Goal: Browse casually: Explore the website without a specific task or goal

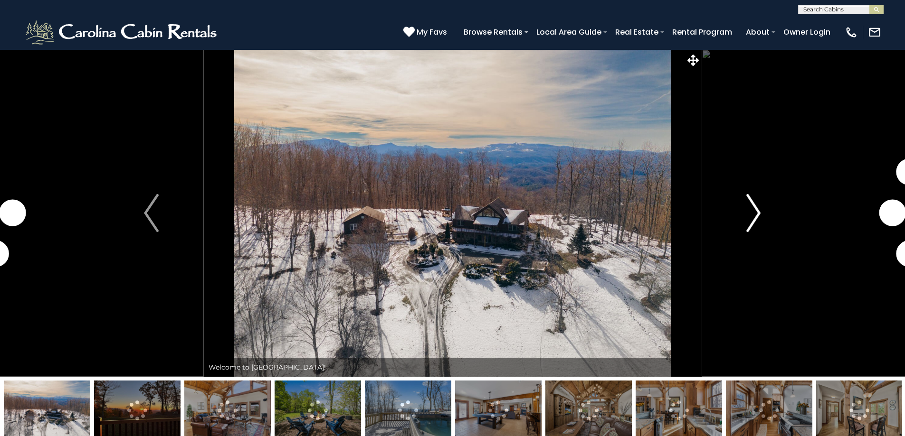
click at [749, 219] on img "Next" at bounding box center [753, 213] width 14 height 38
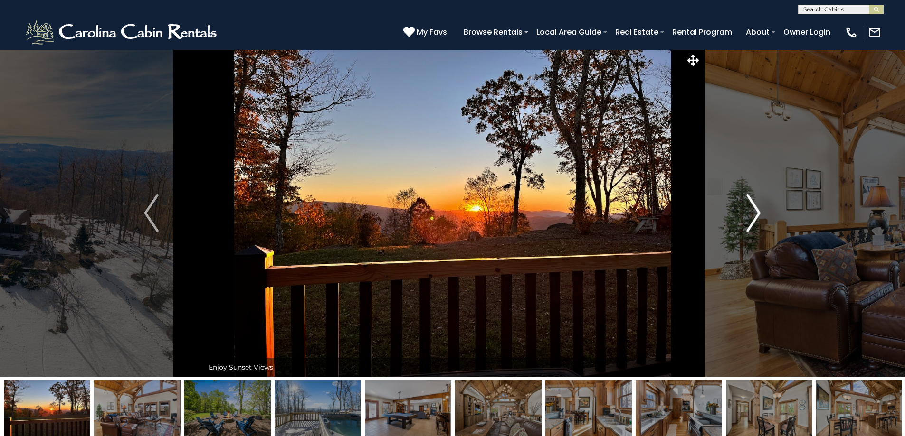
click at [749, 219] on img "Next" at bounding box center [753, 213] width 14 height 38
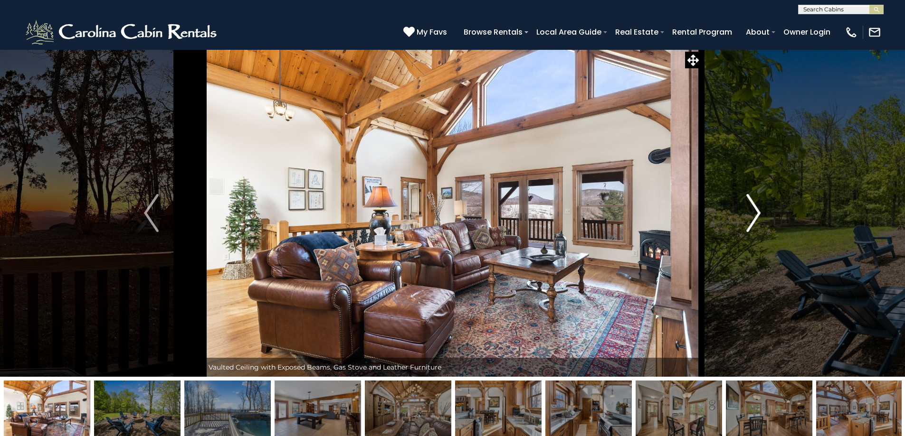
click at [749, 219] on img "Next" at bounding box center [753, 213] width 14 height 38
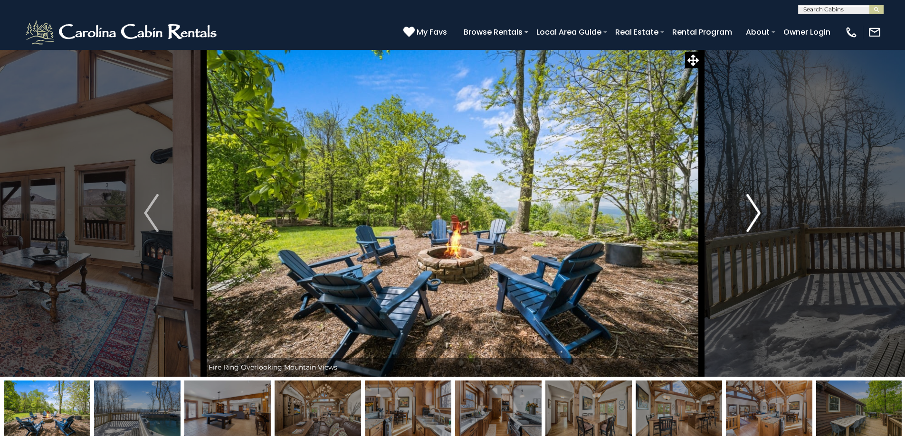
click at [749, 219] on img "Next" at bounding box center [753, 213] width 14 height 38
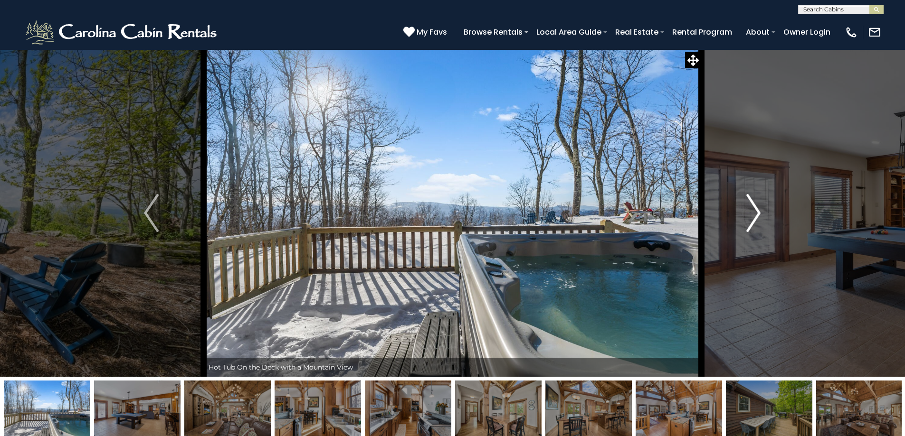
click at [749, 219] on img "Next" at bounding box center [753, 213] width 14 height 38
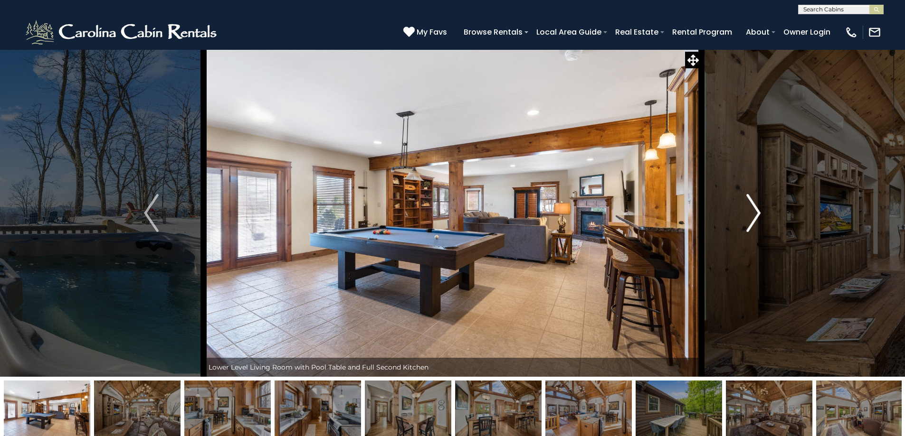
click at [749, 219] on img "Next" at bounding box center [753, 213] width 14 height 38
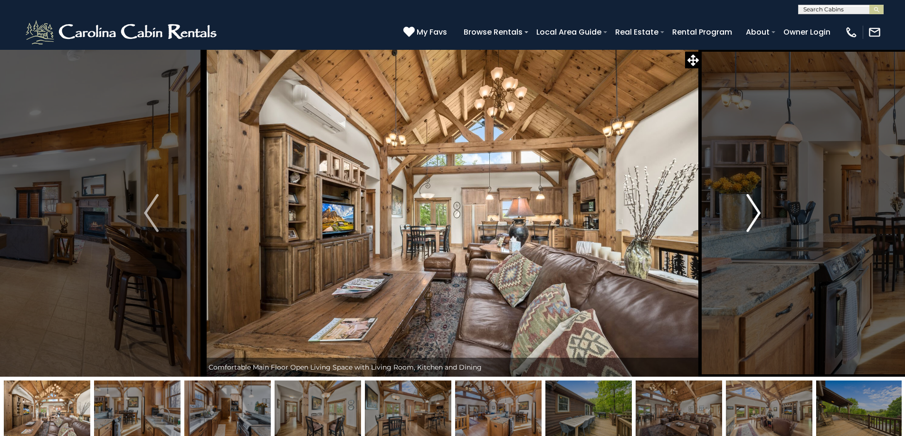
click at [749, 219] on img "Next" at bounding box center [753, 213] width 14 height 38
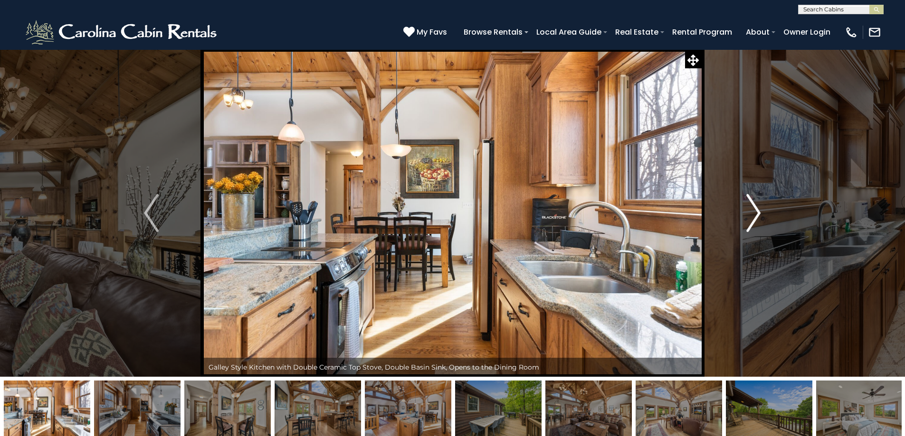
click at [749, 219] on img "Next" at bounding box center [753, 213] width 14 height 38
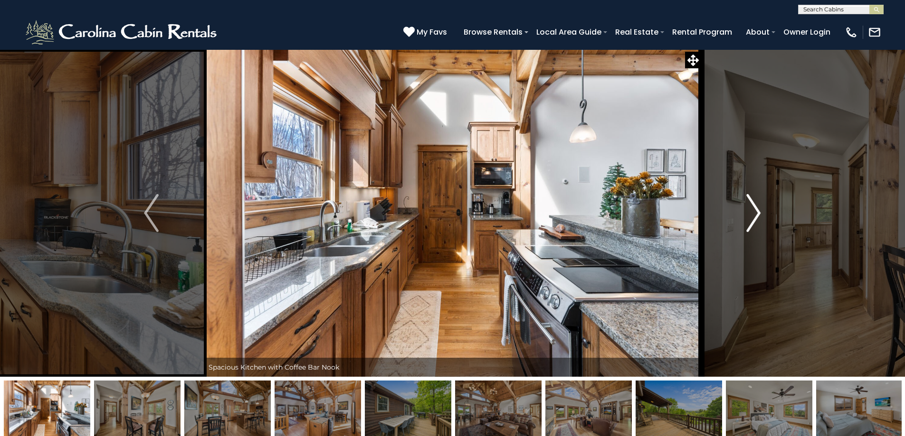
click at [749, 219] on img "Next" at bounding box center [753, 213] width 14 height 38
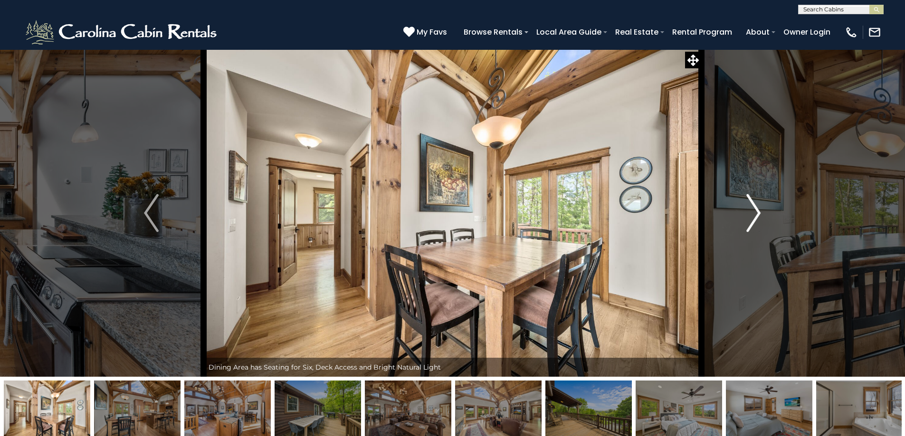
click at [749, 219] on img "Next" at bounding box center [753, 213] width 14 height 38
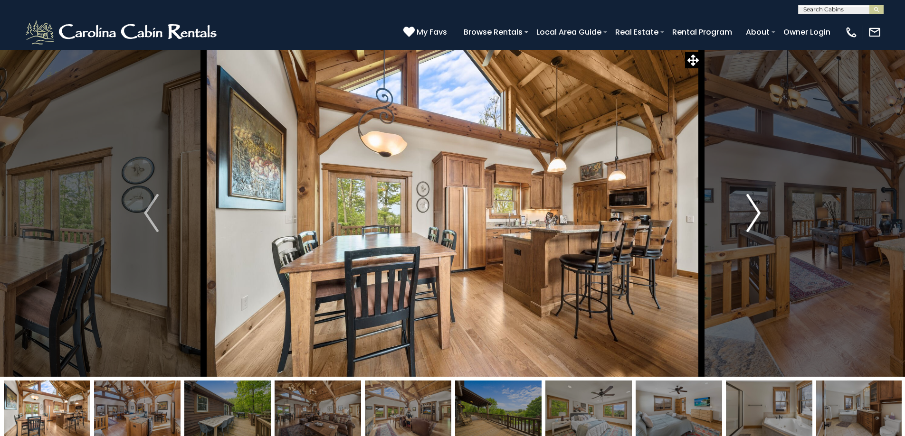
click at [749, 219] on img "Next" at bounding box center [753, 213] width 14 height 38
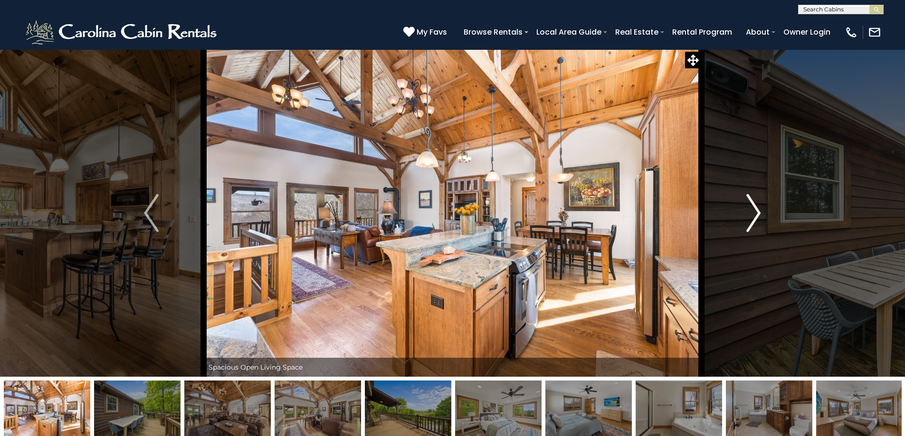
click at [749, 219] on img "Next" at bounding box center [753, 213] width 14 height 38
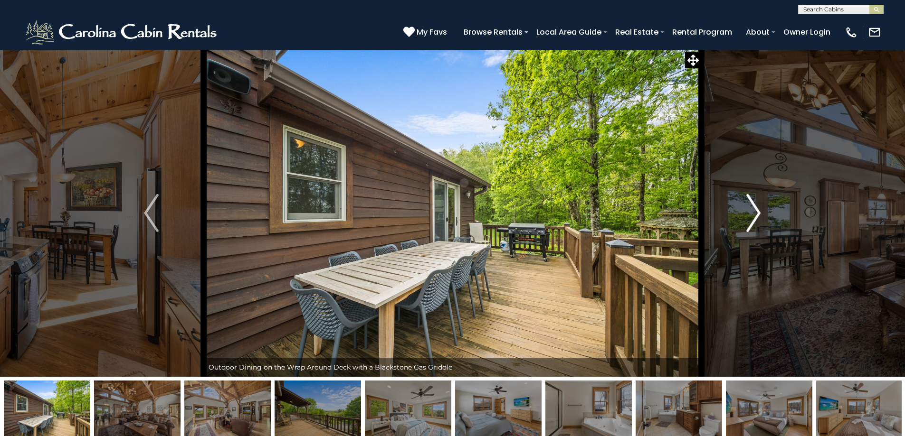
click at [749, 219] on img "Next" at bounding box center [753, 213] width 14 height 38
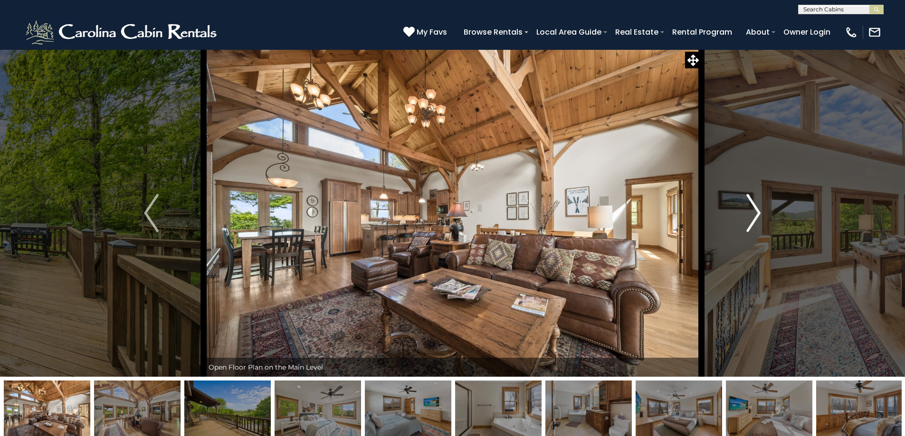
click at [749, 219] on img "Next" at bounding box center [753, 213] width 14 height 38
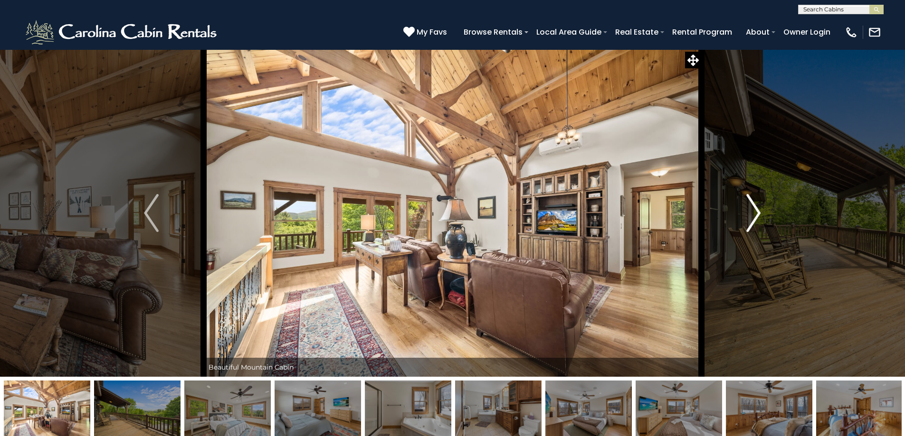
click at [749, 219] on img "Next" at bounding box center [753, 213] width 14 height 38
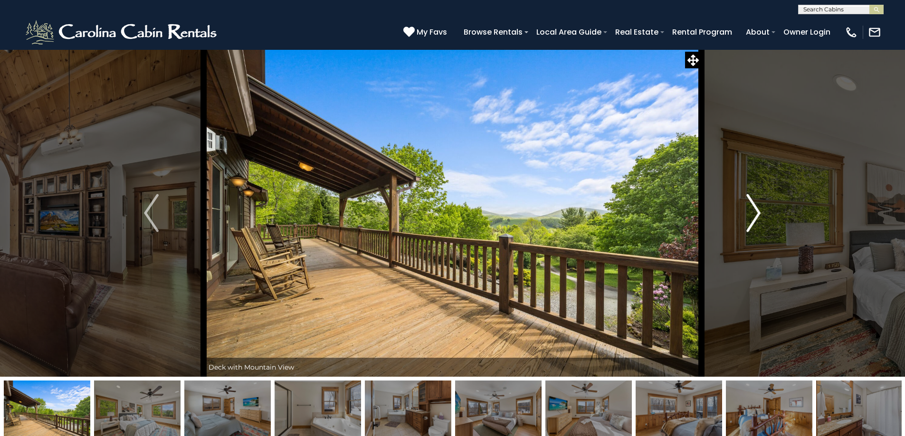
click at [749, 219] on img "Next" at bounding box center [753, 213] width 14 height 38
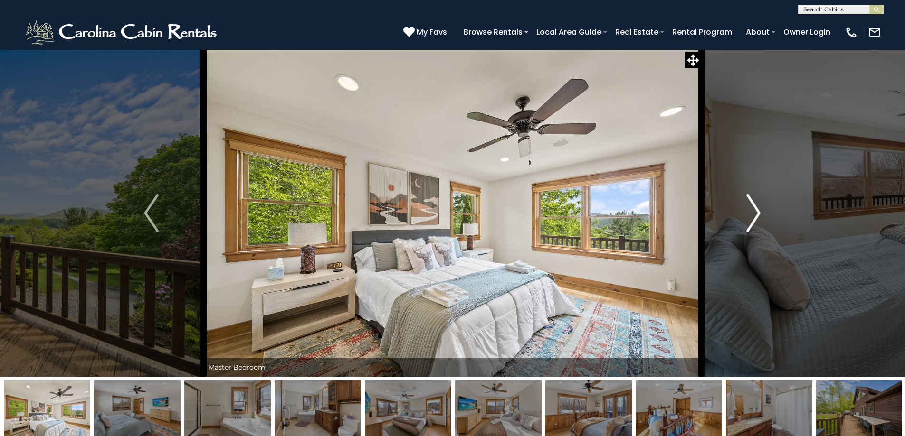
click at [749, 219] on img "Next" at bounding box center [753, 213] width 14 height 38
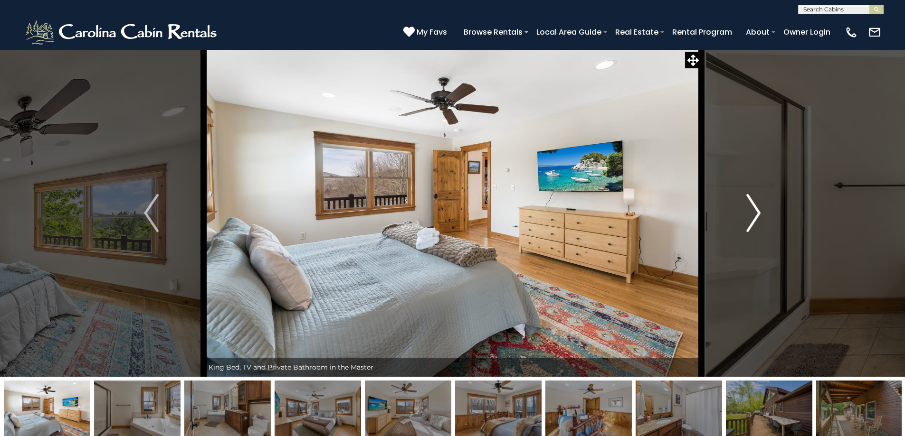
click at [749, 219] on img "Next" at bounding box center [753, 213] width 14 height 38
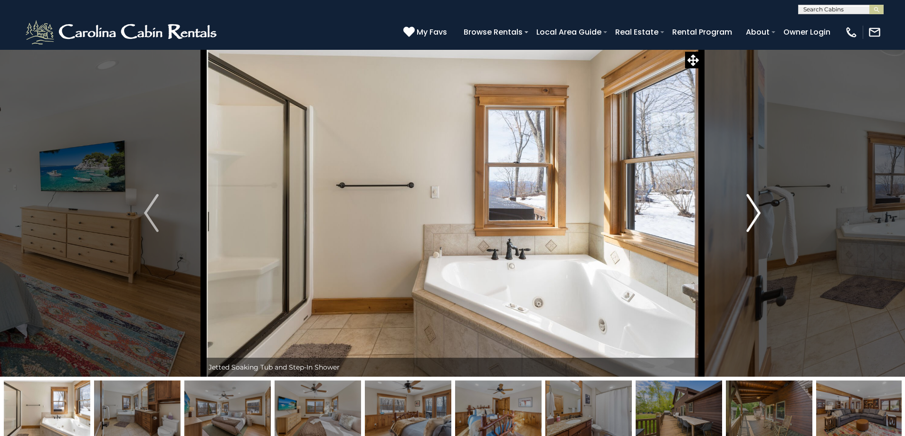
click at [749, 219] on img "Next" at bounding box center [753, 213] width 14 height 38
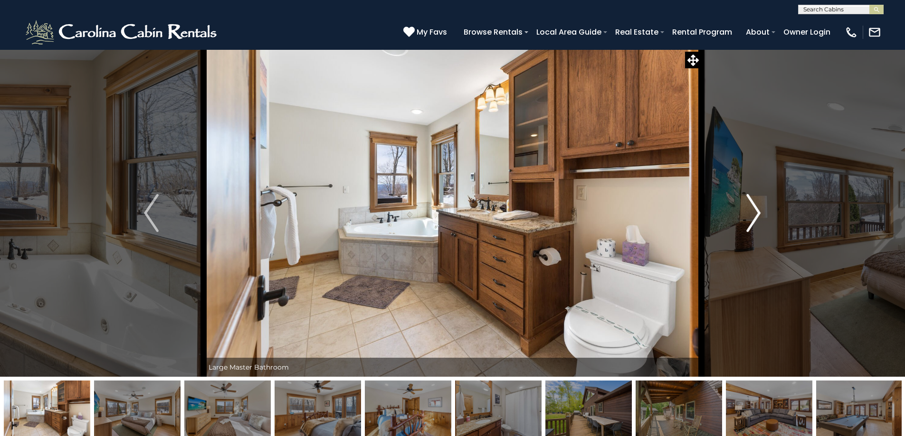
click at [749, 219] on img "Next" at bounding box center [753, 213] width 14 height 38
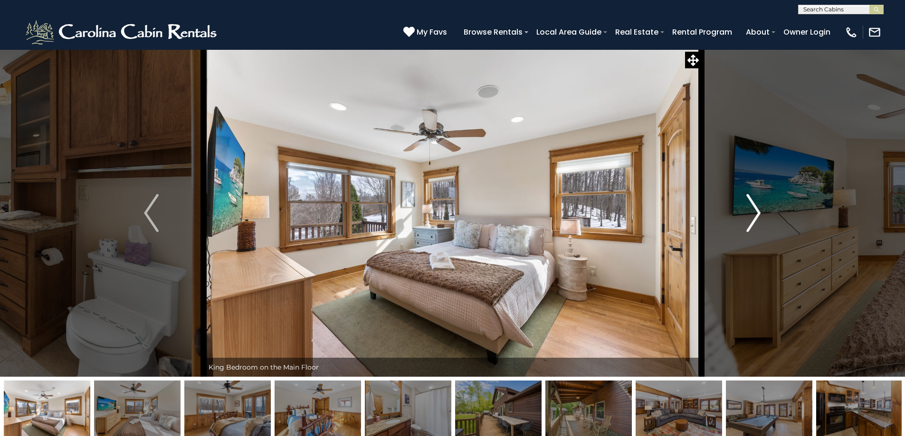
click at [749, 219] on img "Next" at bounding box center [753, 213] width 14 height 38
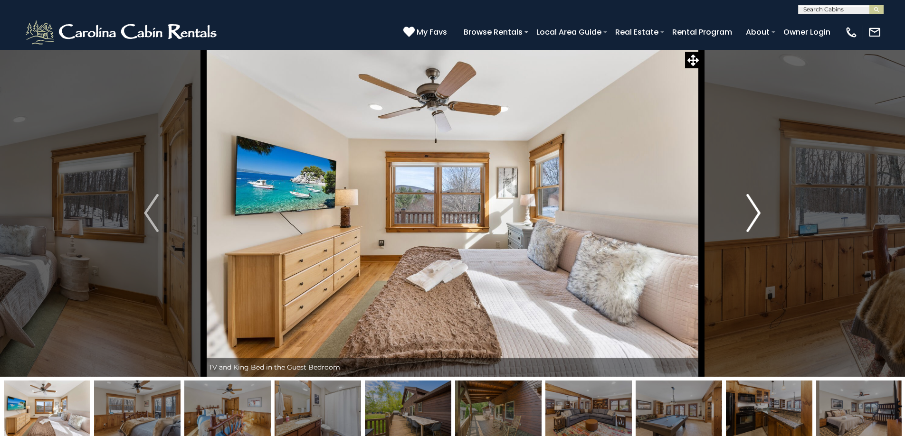
click at [749, 219] on img "Next" at bounding box center [753, 213] width 14 height 38
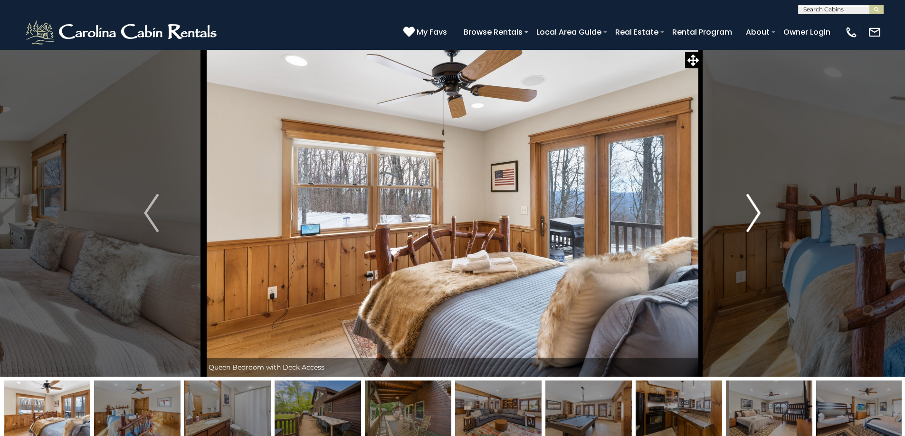
click at [749, 219] on img "Next" at bounding box center [753, 213] width 14 height 38
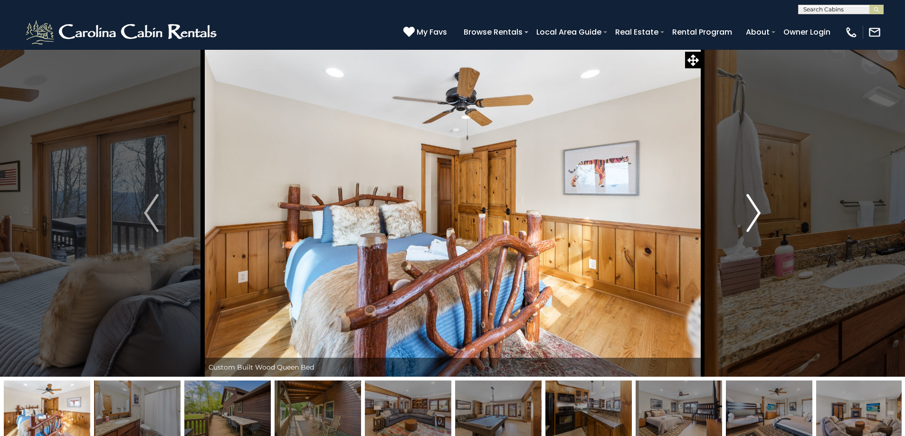
click at [749, 219] on img "Next" at bounding box center [753, 213] width 14 height 38
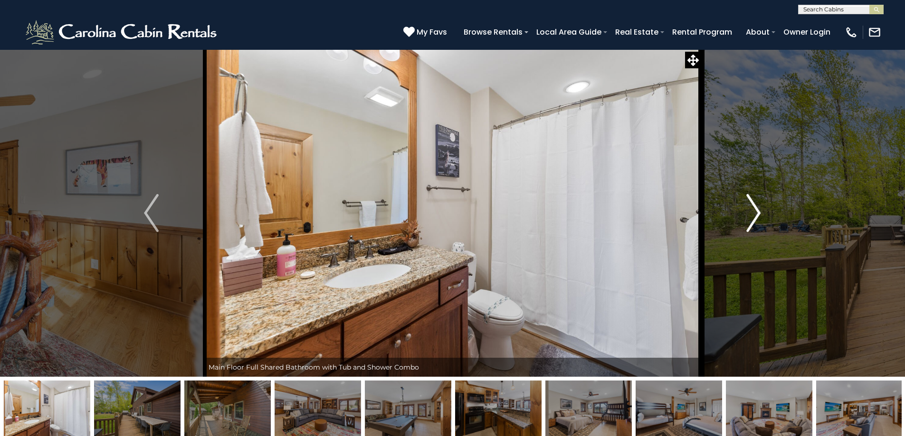
click at [749, 219] on img "Next" at bounding box center [753, 213] width 14 height 38
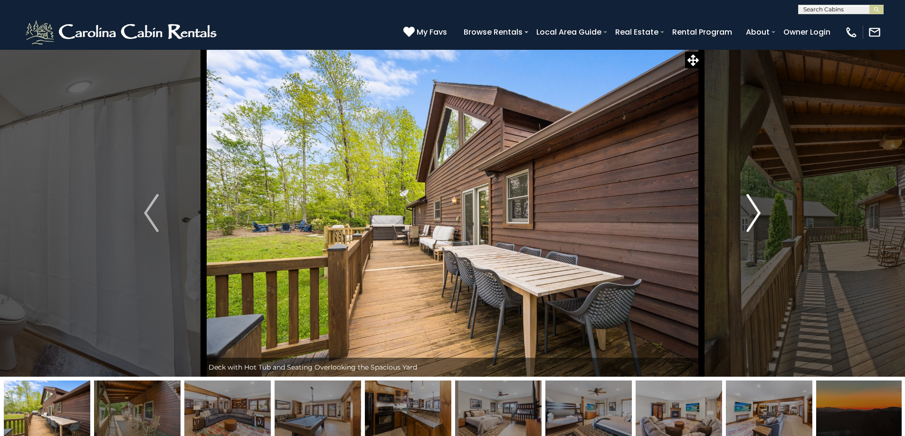
click at [749, 219] on img "Next" at bounding box center [753, 213] width 14 height 38
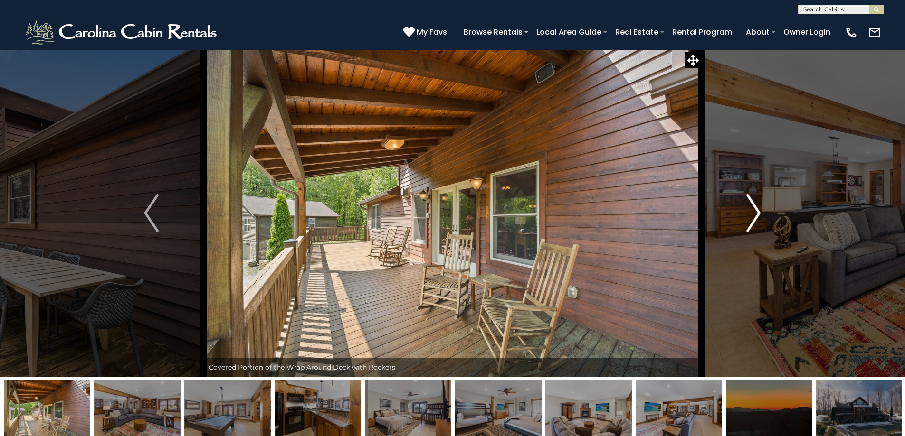
click at [749, 219] on img "Next" at bounding box center [753, 213] width 14 height 38
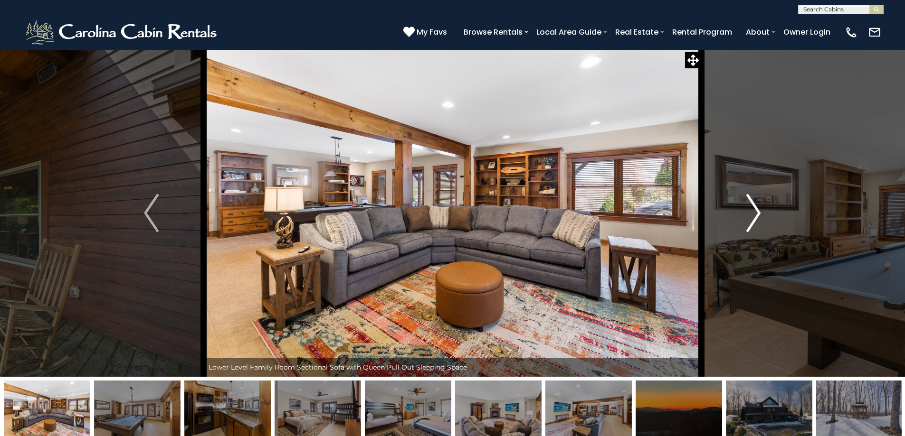
click at [749, 219] on img "Next" at bounding box center [753, 213] width 14 height 38
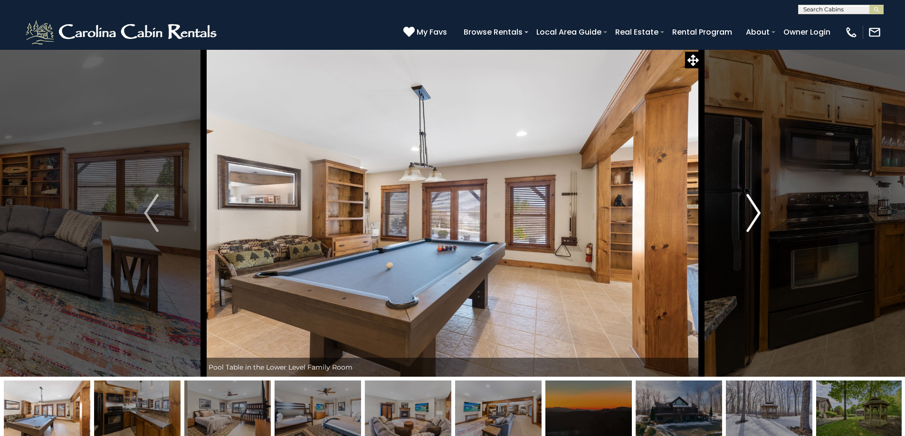
click at [749, 219] on img "Next" at bounding box center [753, 213] width 14 height 38
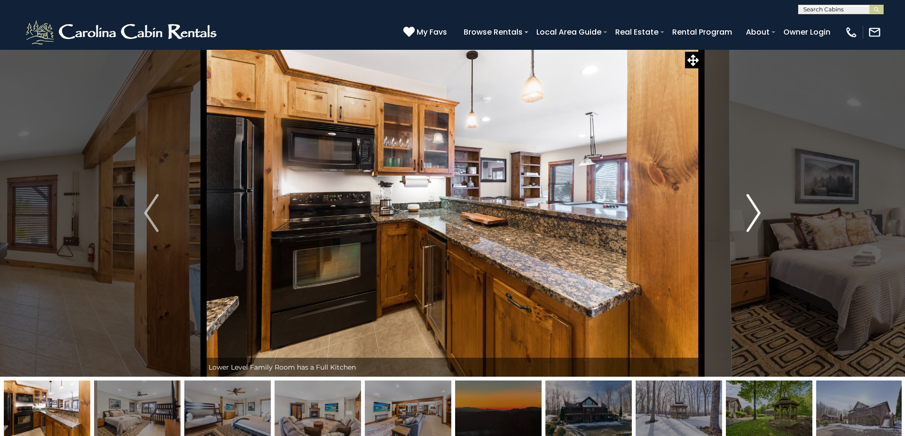
click at [749, 219] on img "Next" at bounding box center [753, 213] width 14 height 38
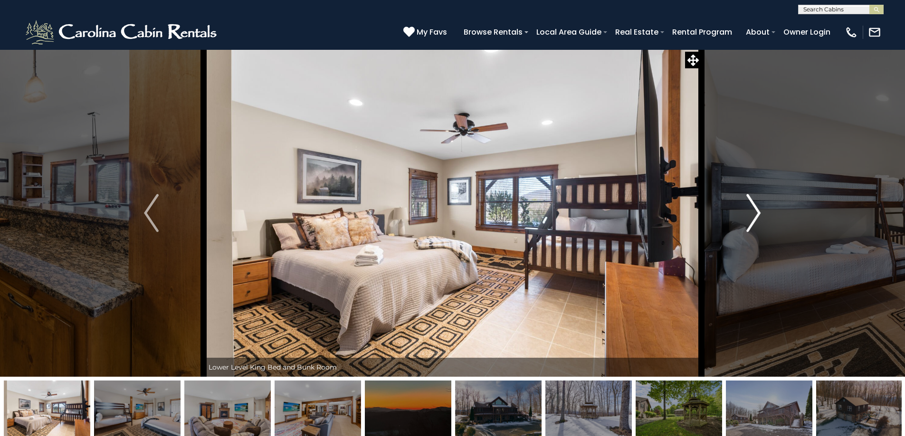
click at [749, 219] on img "Next" at bounding box center [753, 213] width 14 height 38
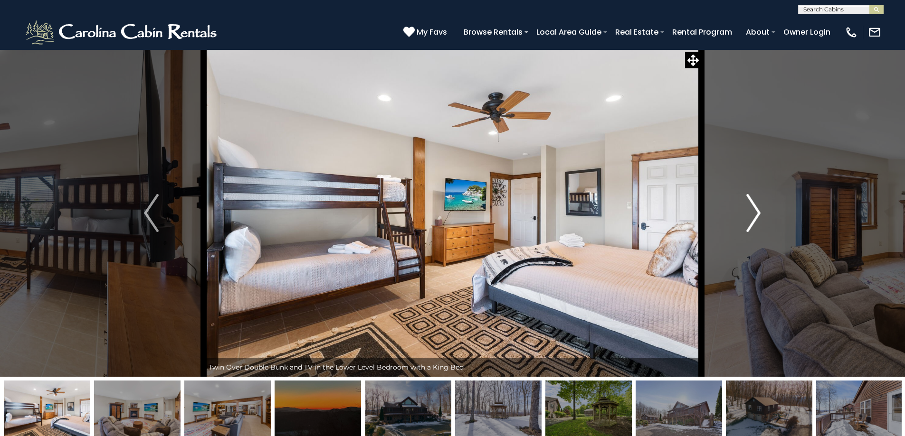
click at [749, 219] on img "Next" at bounding box center [753, 213] width 14 height 38
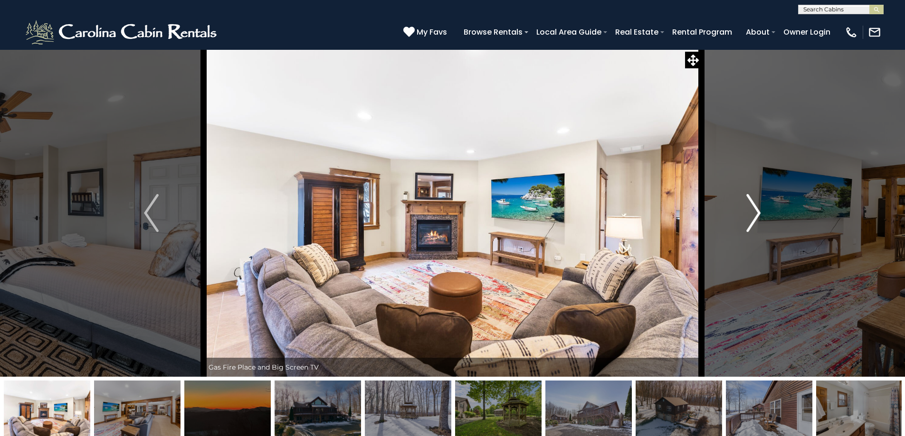
click at [749, 219] on img "Next" at bounding box center [753, 213] width 14 height 38
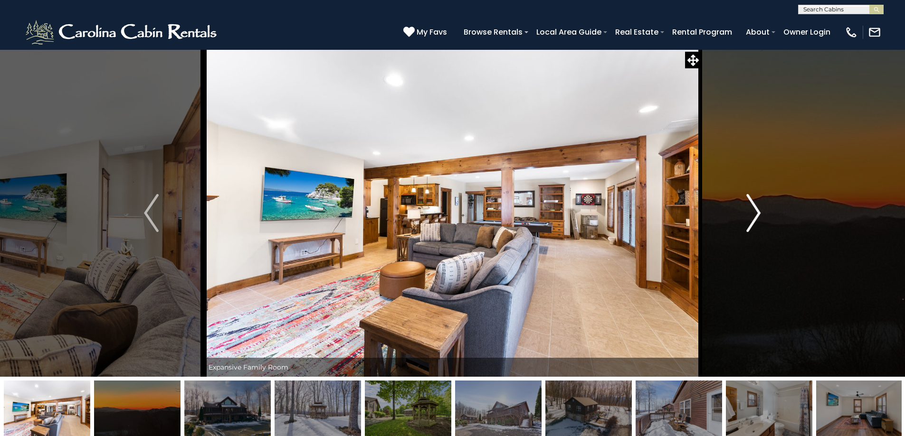
click at [749, 219] on img "Next" at bounding box center [753, 213] width 14 height 38
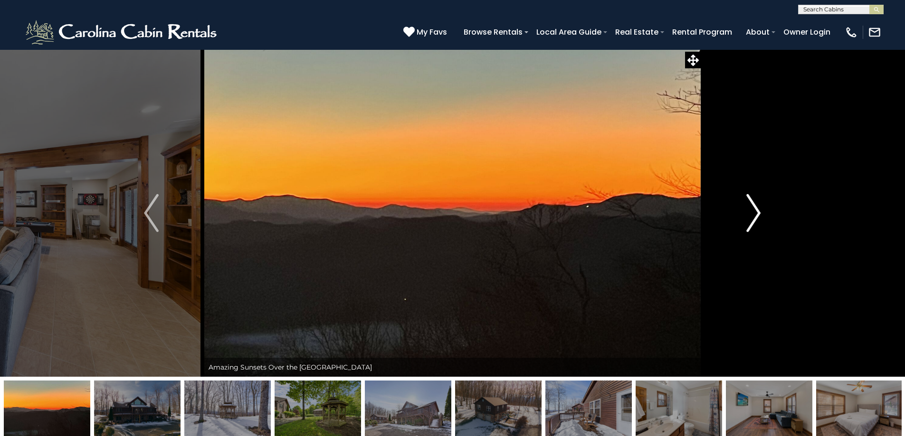
click at [749, 219] on img "Next" at bounding box center [753, 213] width 14 height 38
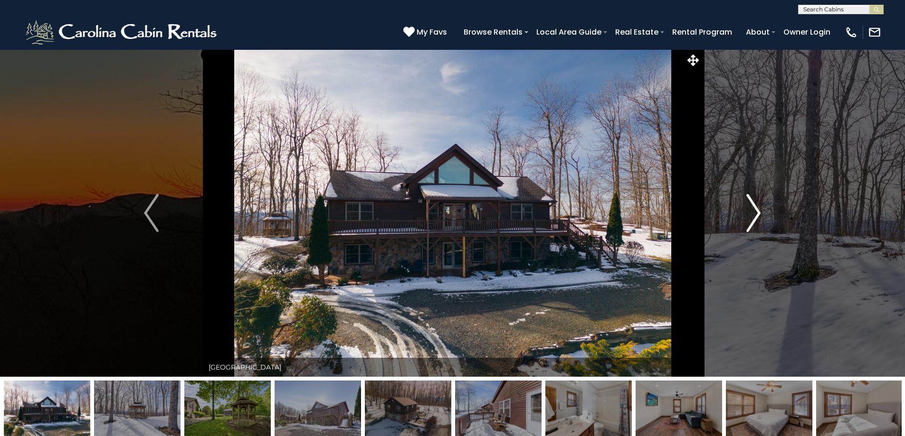
click at [749, 219] on img "Next" at bounding box center [753, 213] width 14 height 38
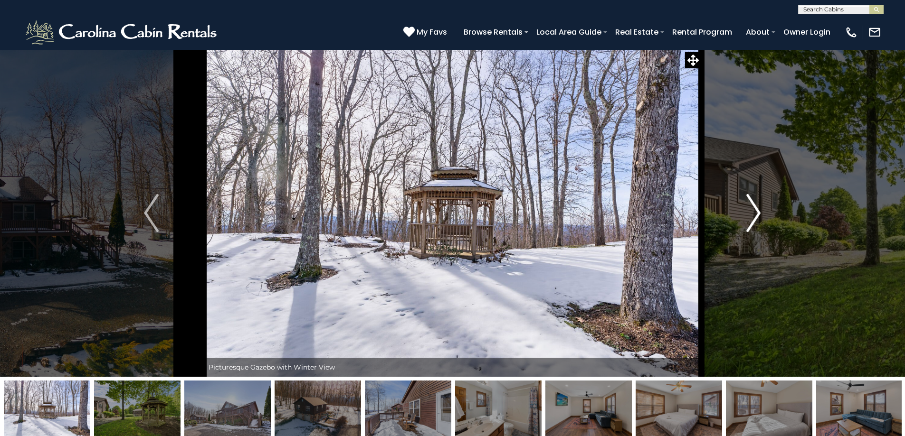
click at [749, 219] on img "Next" at bounding box center [753, 213] width 14 height 38
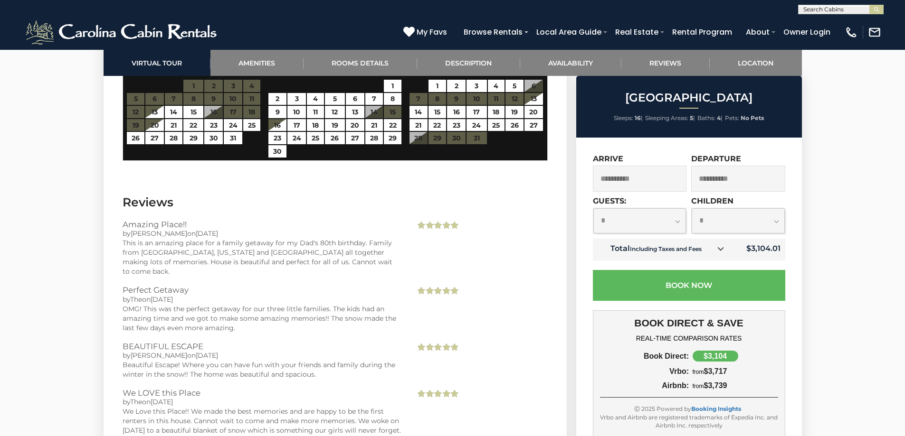
scroll to position [2422, 0]
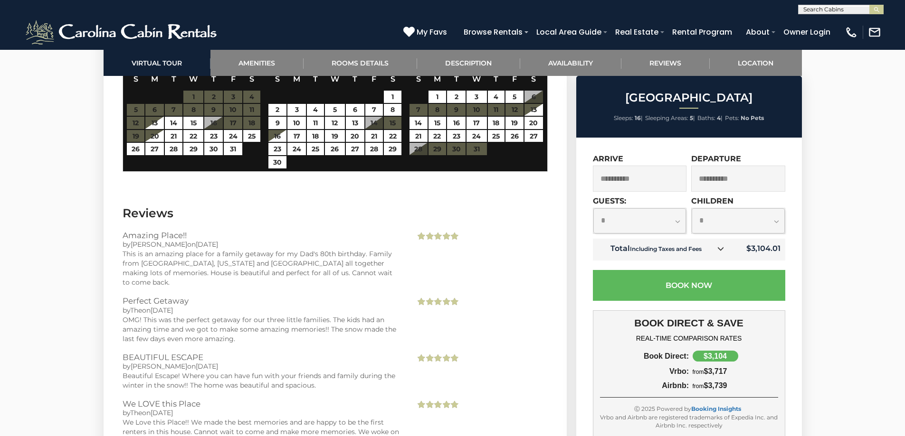
click at [722, 246] on icon at bounding box center [720, 249] width 7 height 7
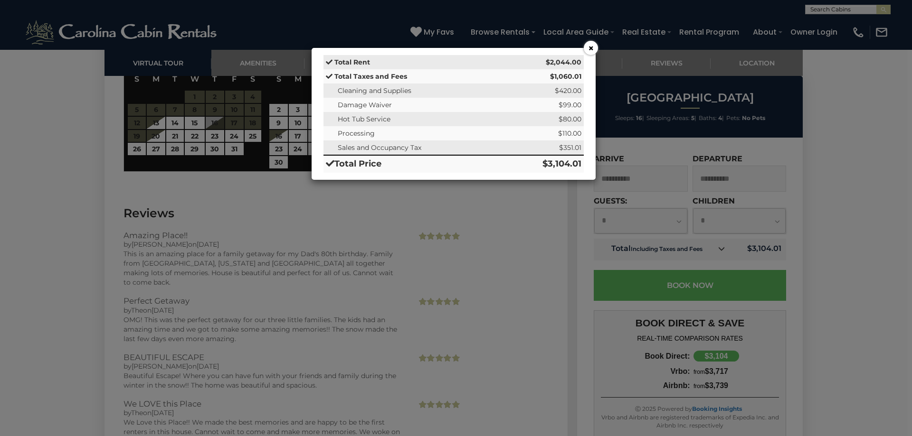
click at [584, 47] on button "×" at bounding box center [591, 48] width 14 height 14
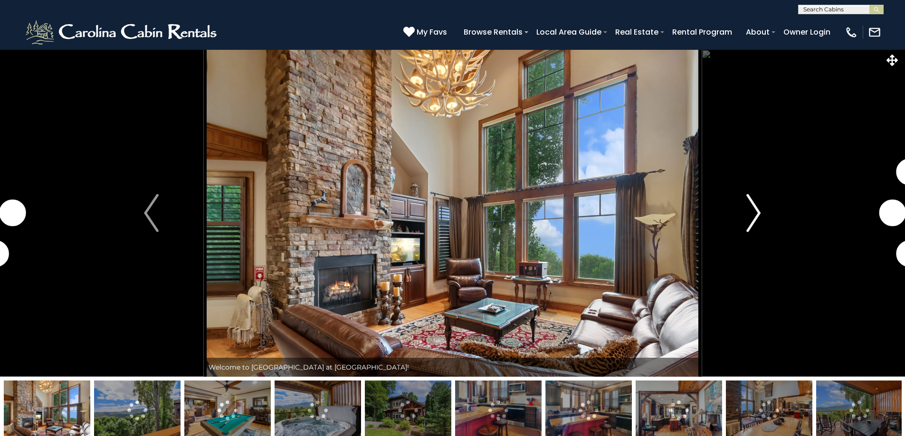
click at [740, 213] on button "Next" at bounding box center [753, 213] width 104 height 328
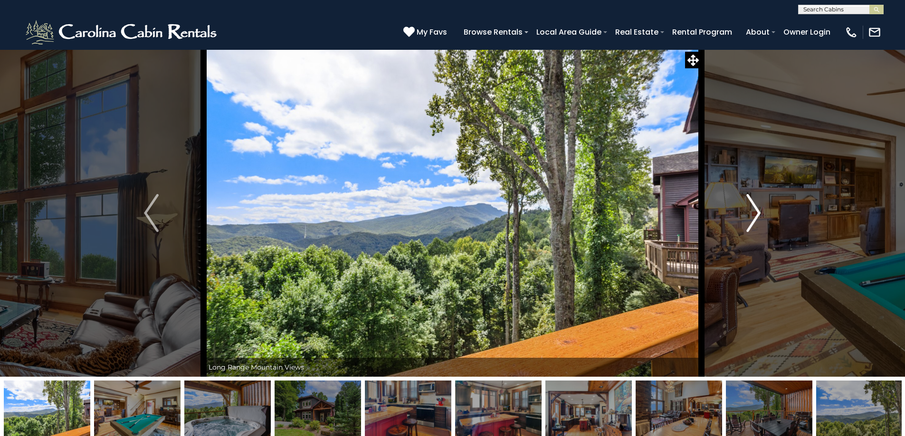
click at [749, 221] on img "Next" at bounding box center [753, 213] width 14 height 38
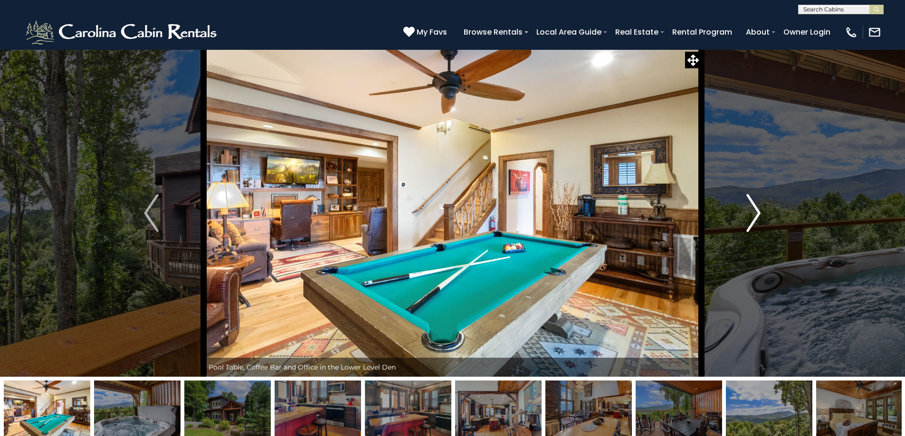
click at [749, 221] on img "Next" at bounding box center [753, 213] width 14 height 38
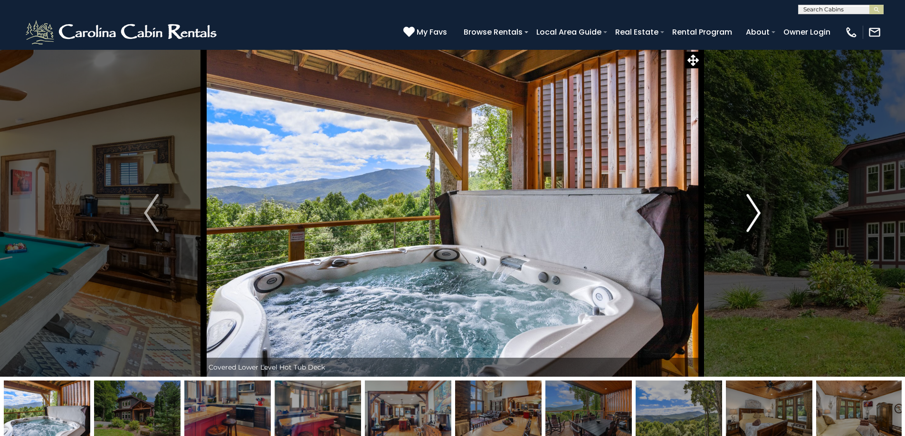
click at [749, 221] on img "Next" at bounding box center [753, 213] width 14 height 38
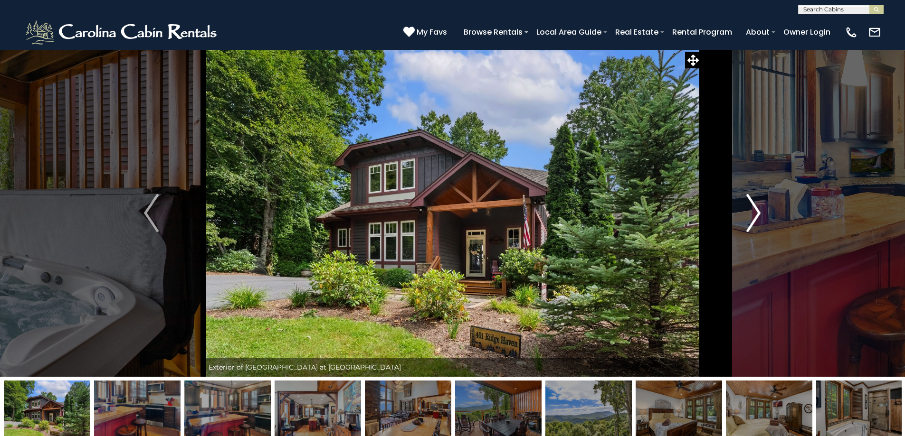
click at [749, 221] on img "Next" at bounding box center [753, 213] width 14 height 38
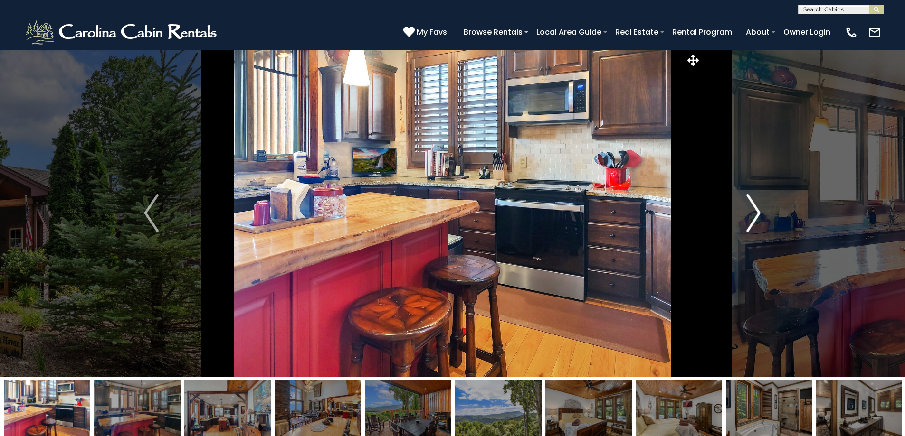
click at [749, 221] on img "Next" at bounding box center [753, 213] width 14 height 38
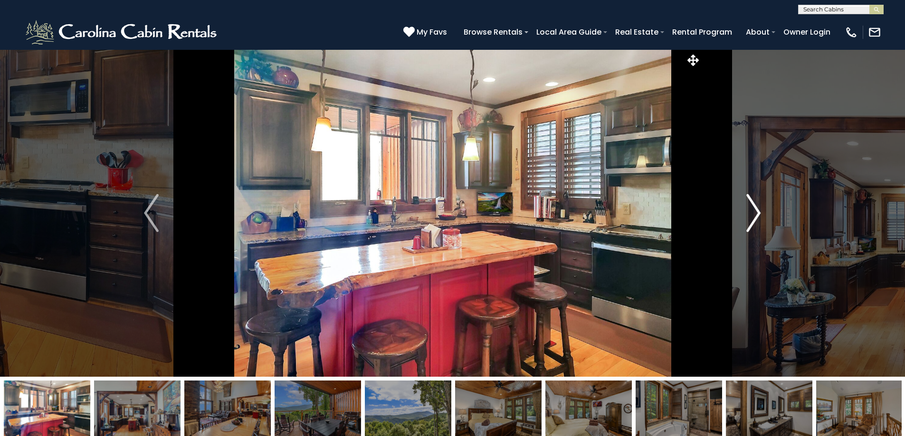
click at [749, 221] on img "Next" at bounding box center [753, 213] width 14 height 38
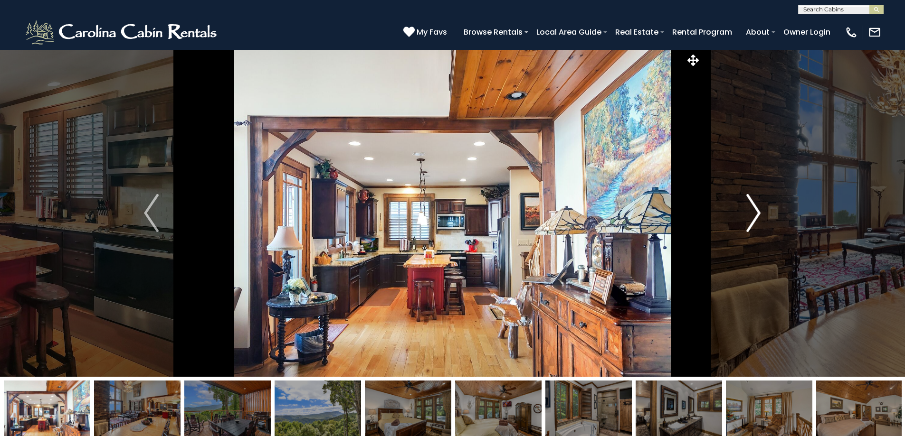
click at [749, 221] on img "Next" at bounding box center [753, 213] width 14 height 38
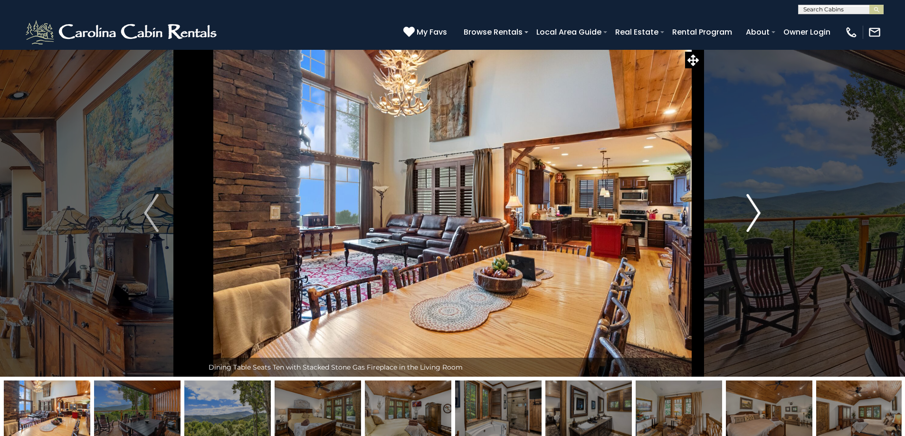
click at [749, 221] on img "Next" at bounding box center [753, 213] width 14 height 38
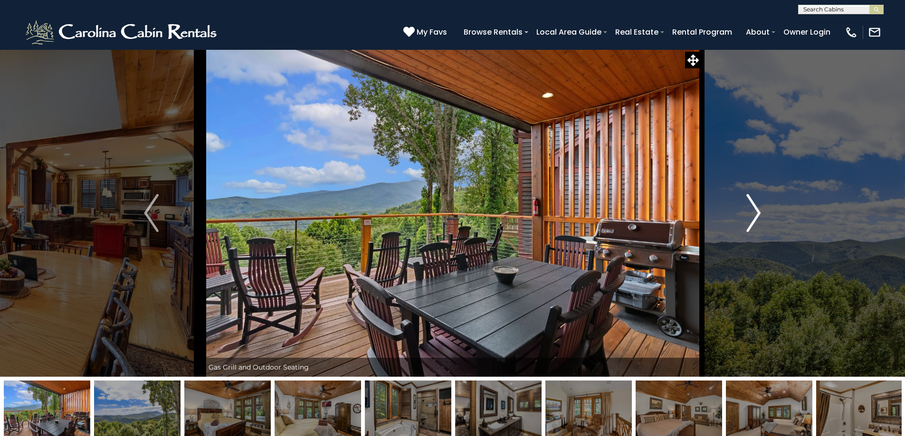
click at [749, 221] on img "Next" at bounding box center [753, 213] width 14 height 38
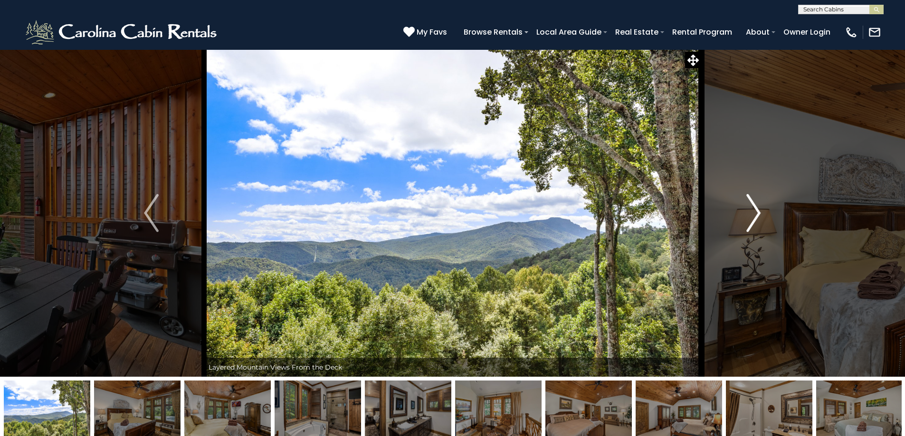
click at [749, 221] on img "Next" at bounding box center [753, 213] width 14 height 38
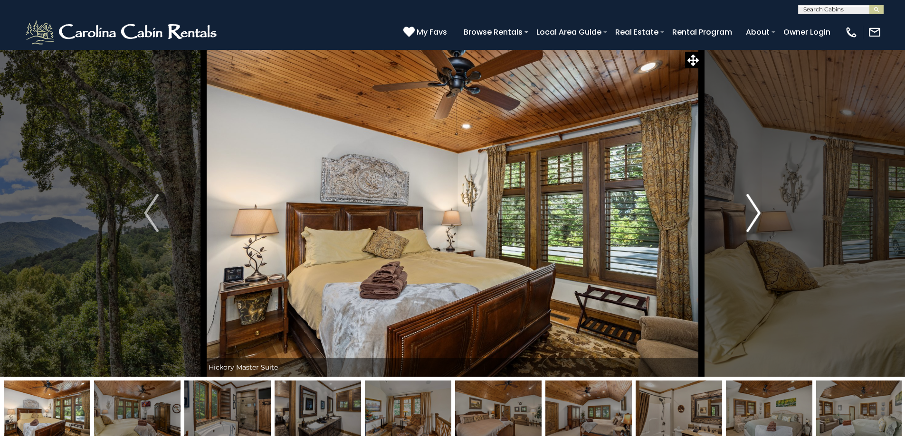
click at [749, 221] on img "Next" at bounding box center [753, 213] width 14 height 38
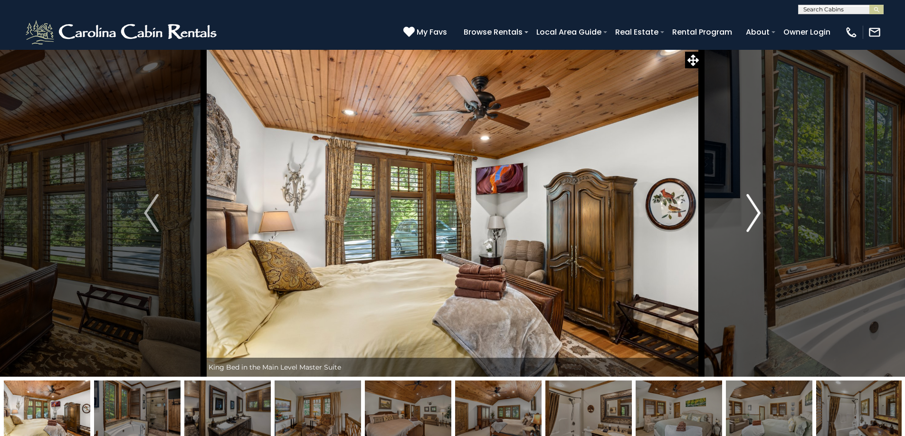
click at [749, 221] on img "Next" at bounding box center [753, 213] width 14 height 38
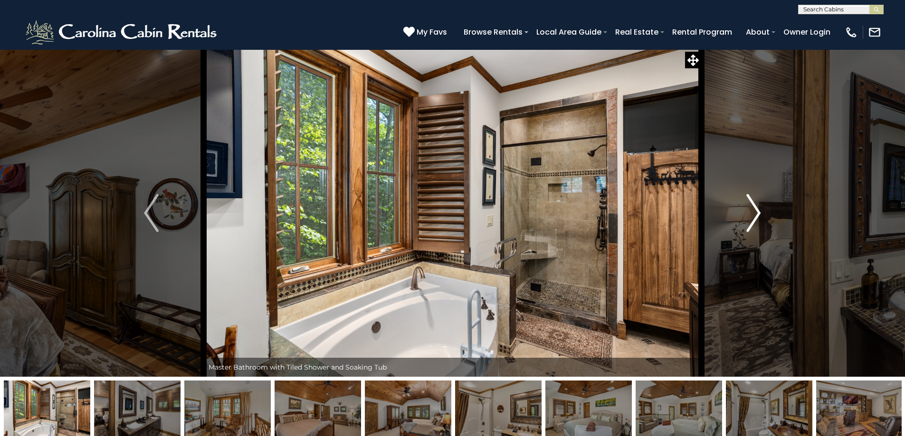
click at [749, 221] on img "Next" at bounding box center [753, 213] width 14 height 38
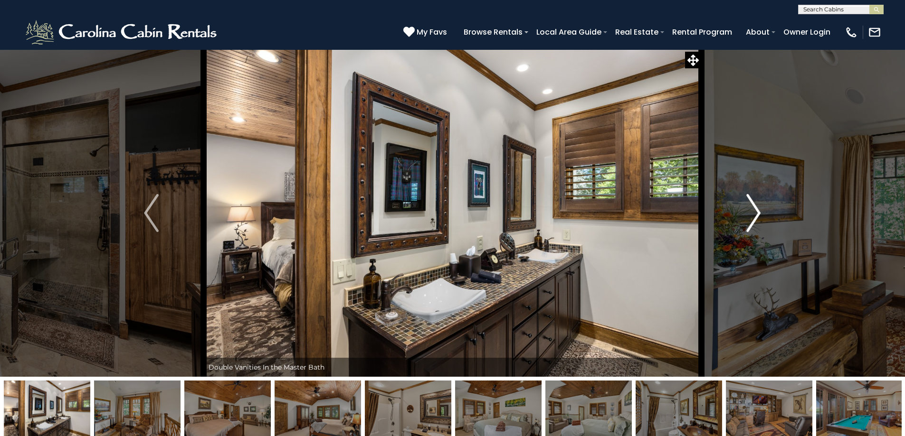
click at [749, 221] on img "Next" at bounding box center [753, 213] width 14 height 38
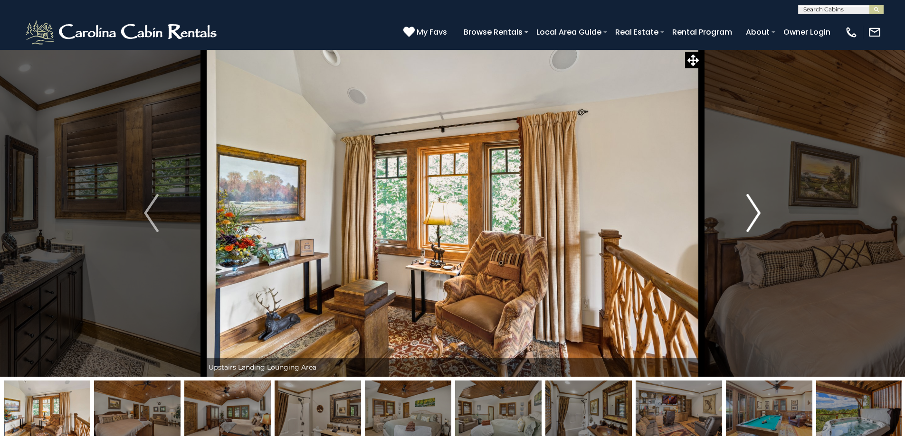
click at [749, 221] on img "Next" at bounding box center [753, 213] width 14 height 38
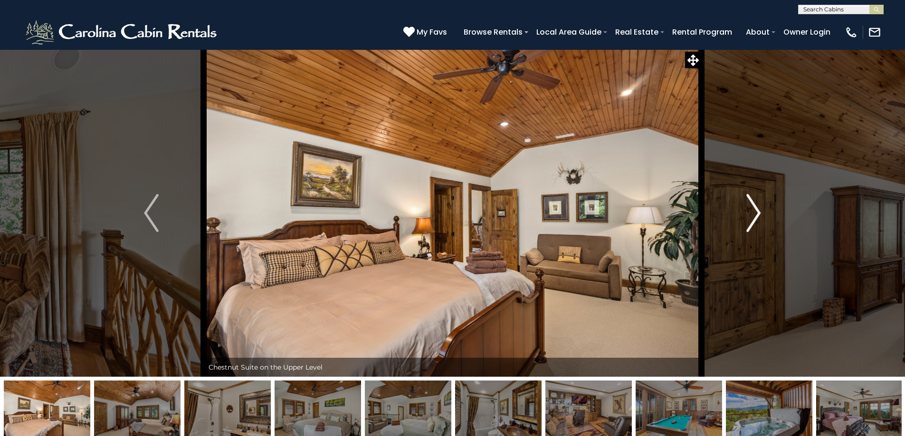
click at [748, 220] on img "Next" at bounding box center [753, 213] width 14 height 38
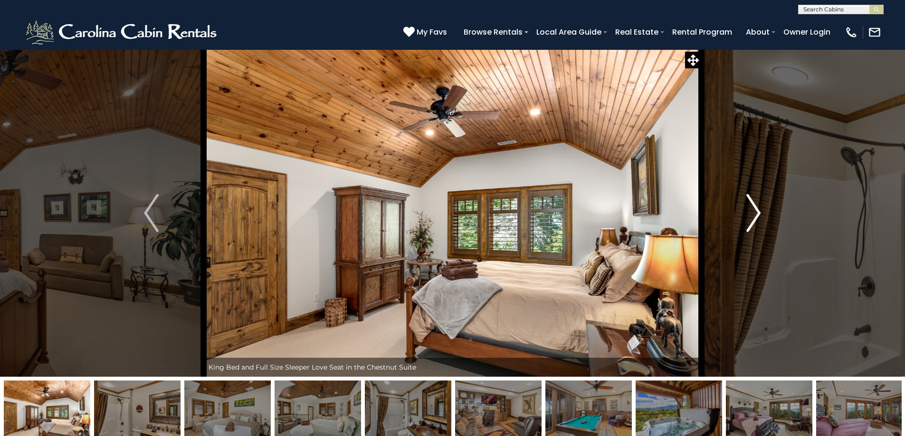
click at [748, 220] on img "Next" at bounding box center [753, 213] width 14 height 38
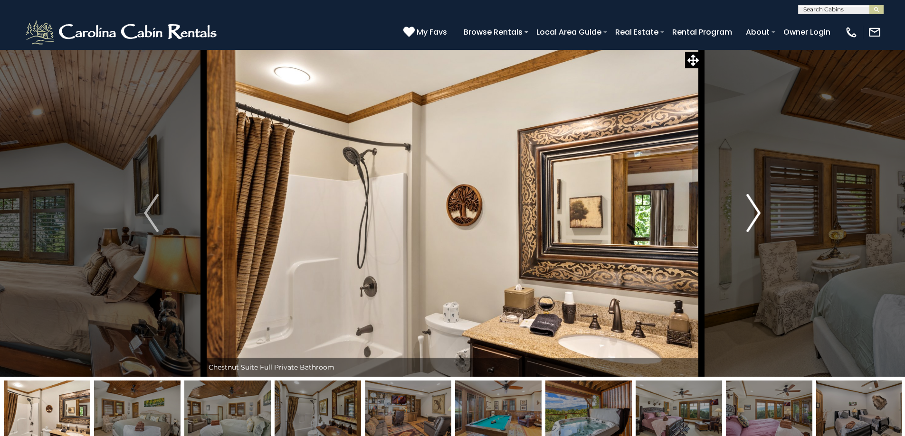
click at [748, 220] on img "Next" at bounding box center [753, 213] width 14 height 38
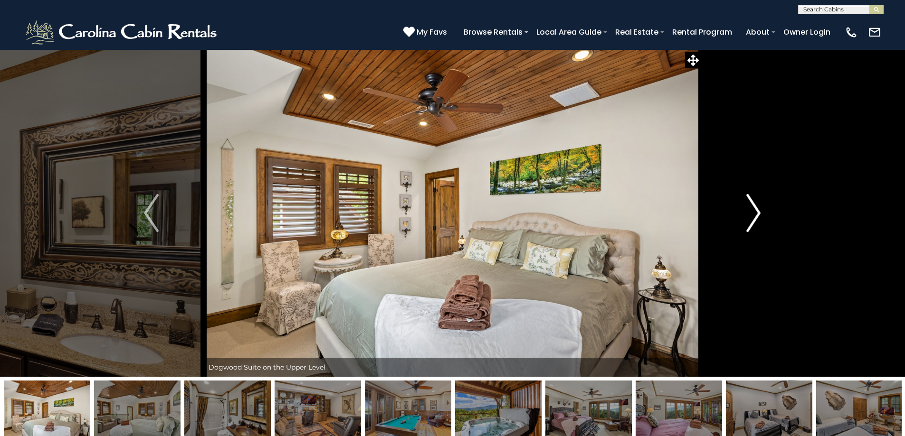
click at [748, 220] on img "Next" at bounding box center [753, 213] width 14 height 38
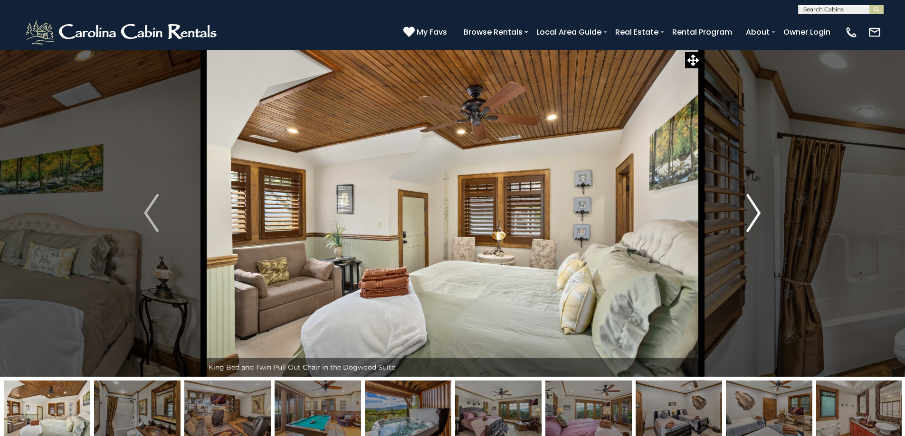
click at [748, 220] on img "Next" at bounding box center [753, 213] width 14 height 38
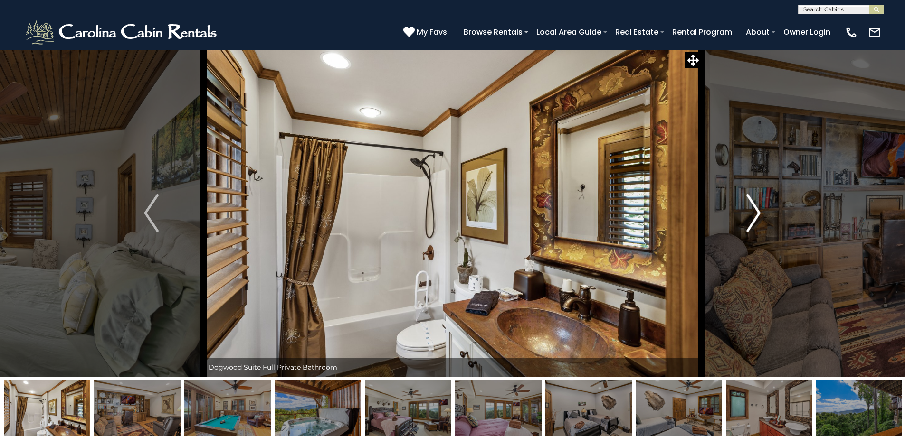
click at [748, 220] on img "Next" at bounding box center [753, 213] width 14 height 38
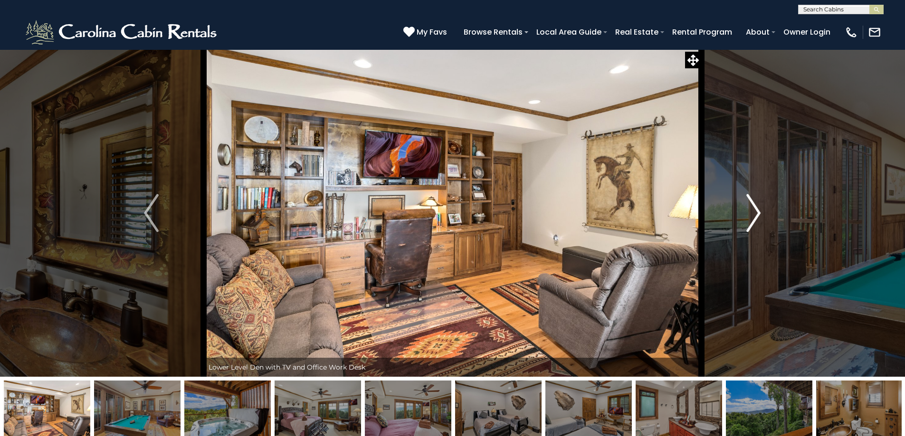
click at [748, 220] on img "Next" at bounding box center [753, 213] width 14 height 38
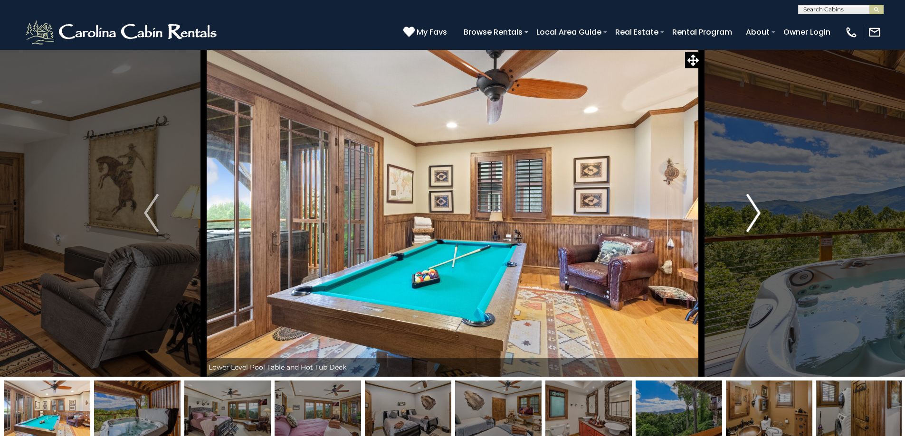
click at [748, 220] on img "Next" at bounding box center [753, 213] width 14 height 38
